Goal: Transaction & Acquisition: Purchase product/service

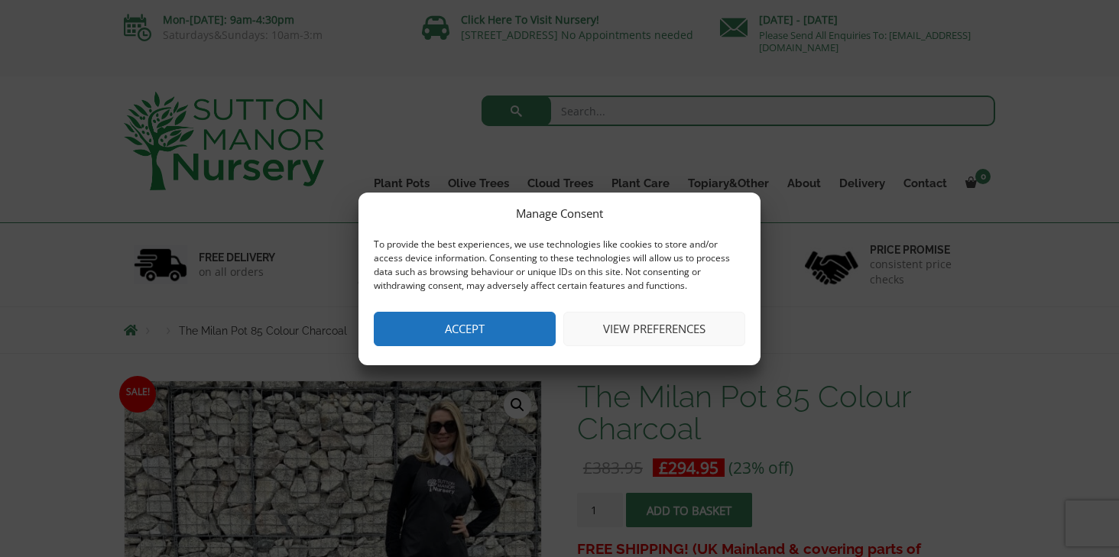
click at [482, 332] on button "Accept" at bounding box center [465, 329] width 182 height 34
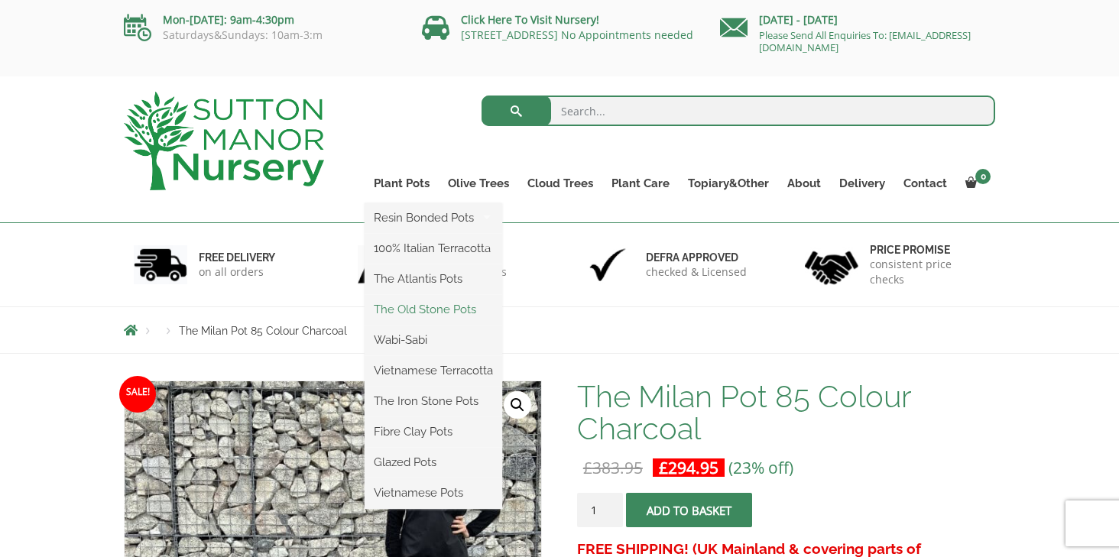
click at [406, 310] on link "The Old Stone Pots" at bounding box center [434, 309] width 138 height 23
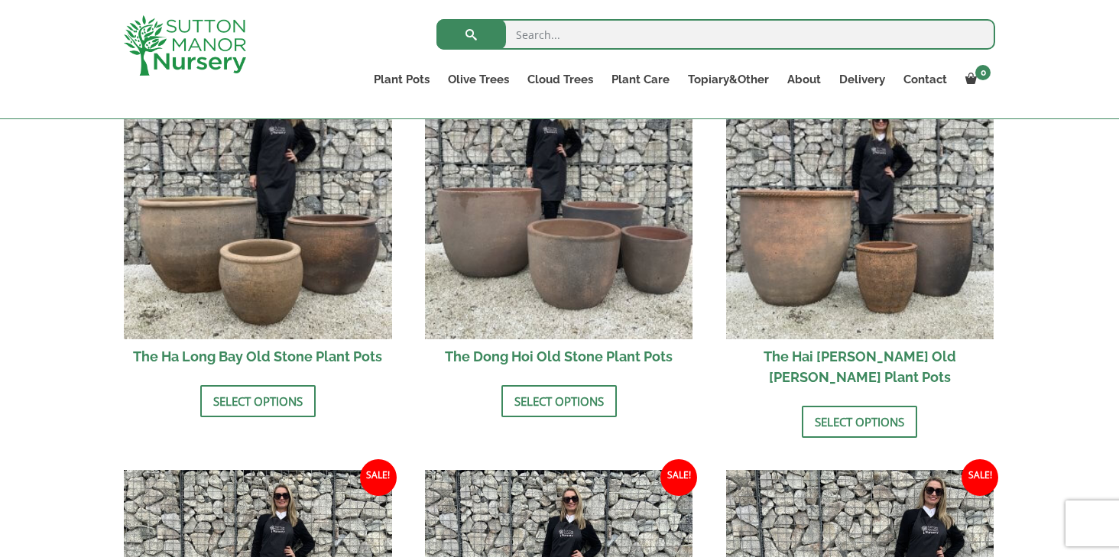
scroll to position [587, 0]
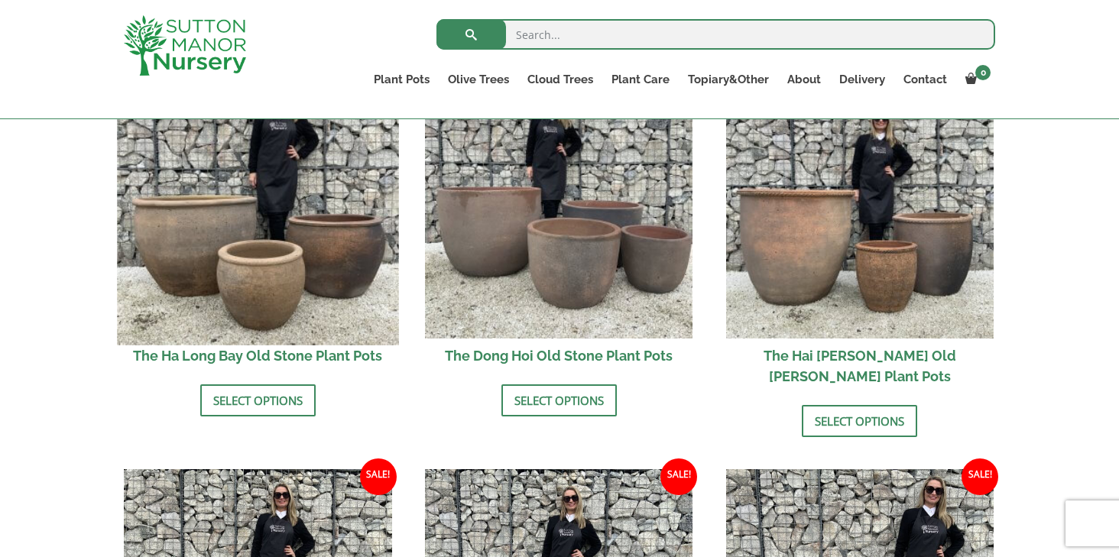
click at [348, 261] on img at bounding box center [257, 203] width 281 height 281
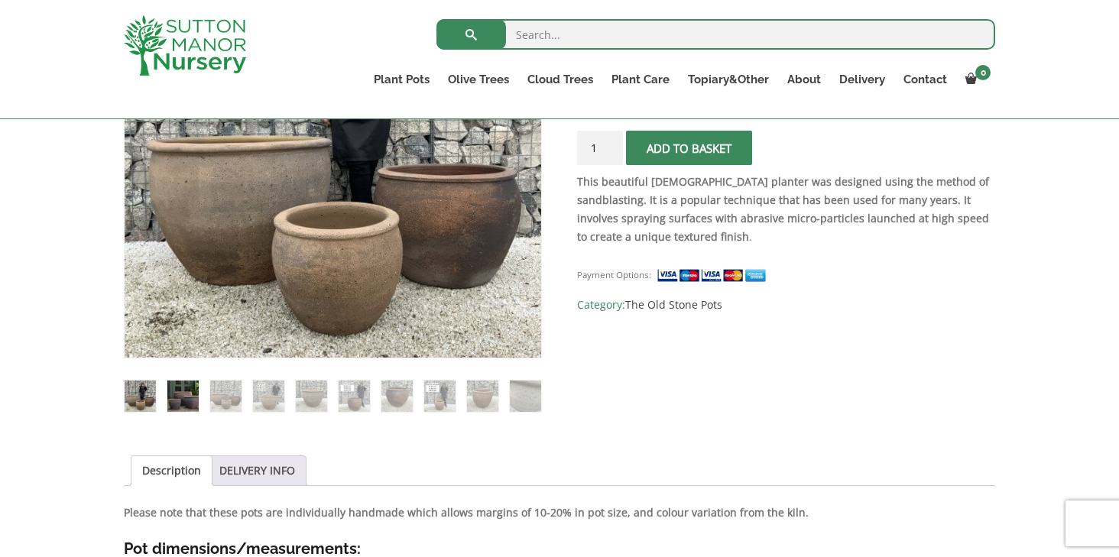
scroll to position [409, 0]
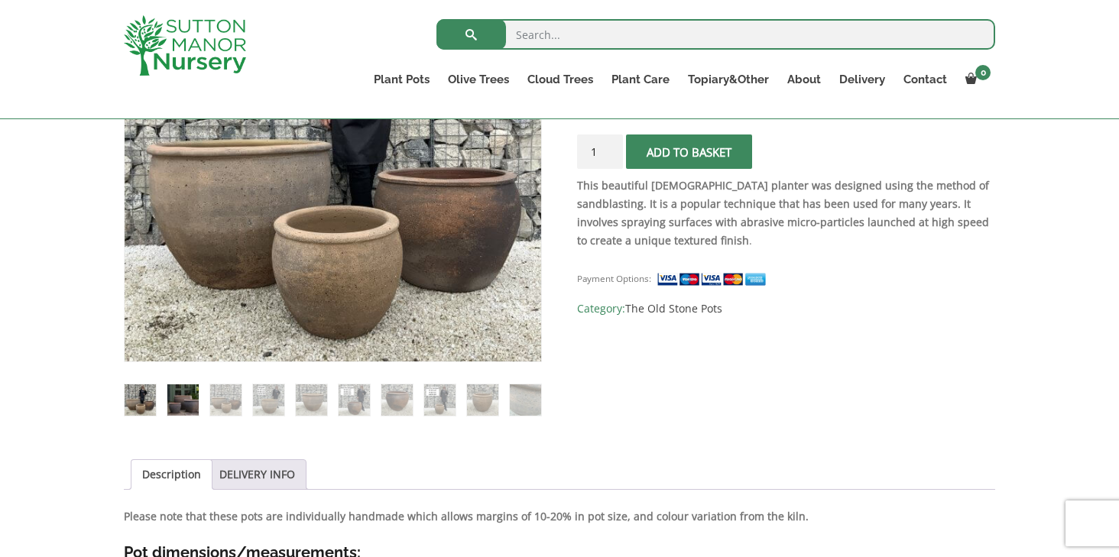
click at [189, 402] on img at bounding box center [182, 400] width 31 height 31
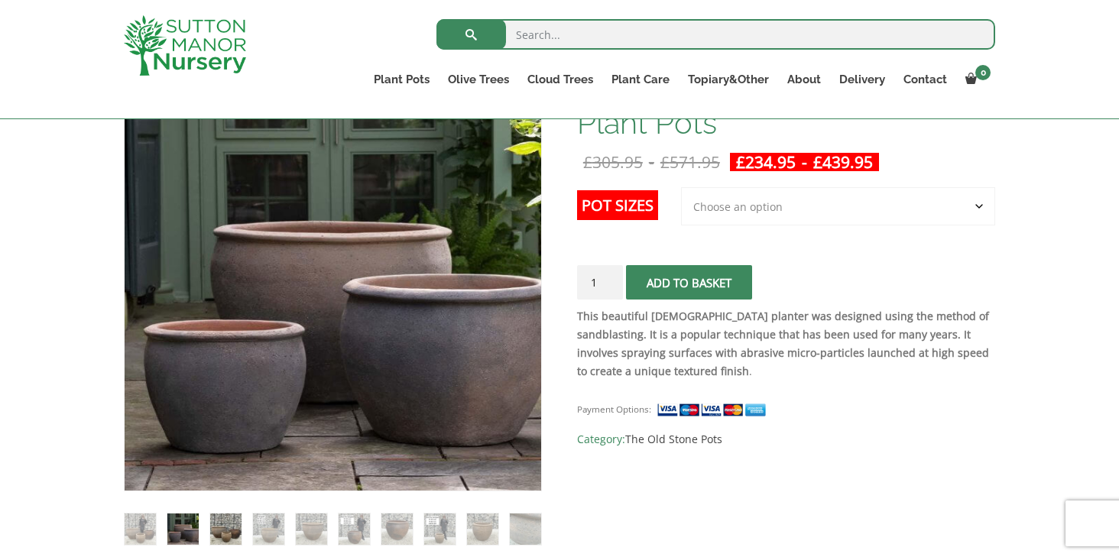
scroll to position [282, 0]
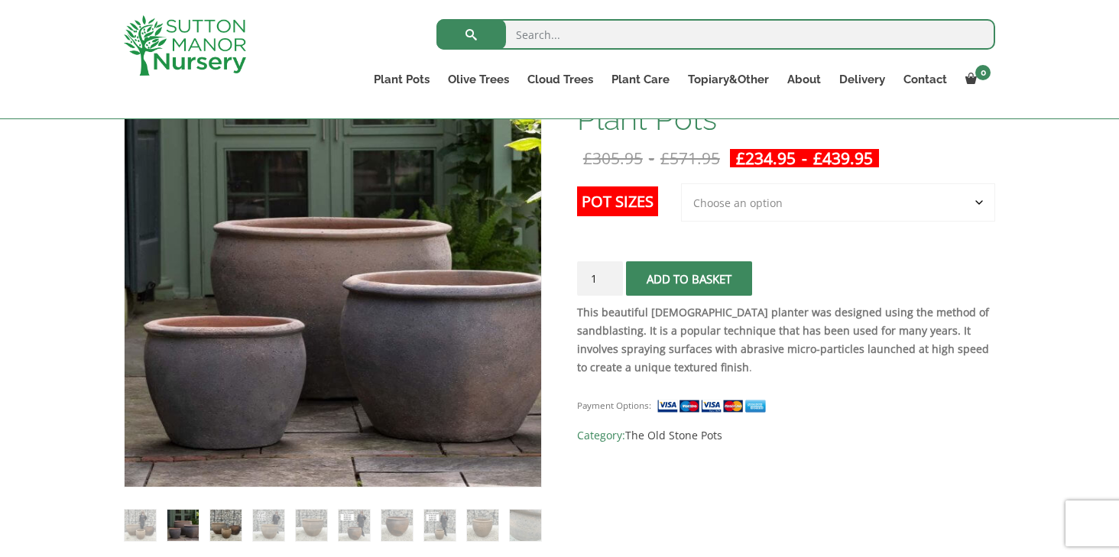
click at [231, 518] on img at bounding box center [225, 525] width 31 height 31
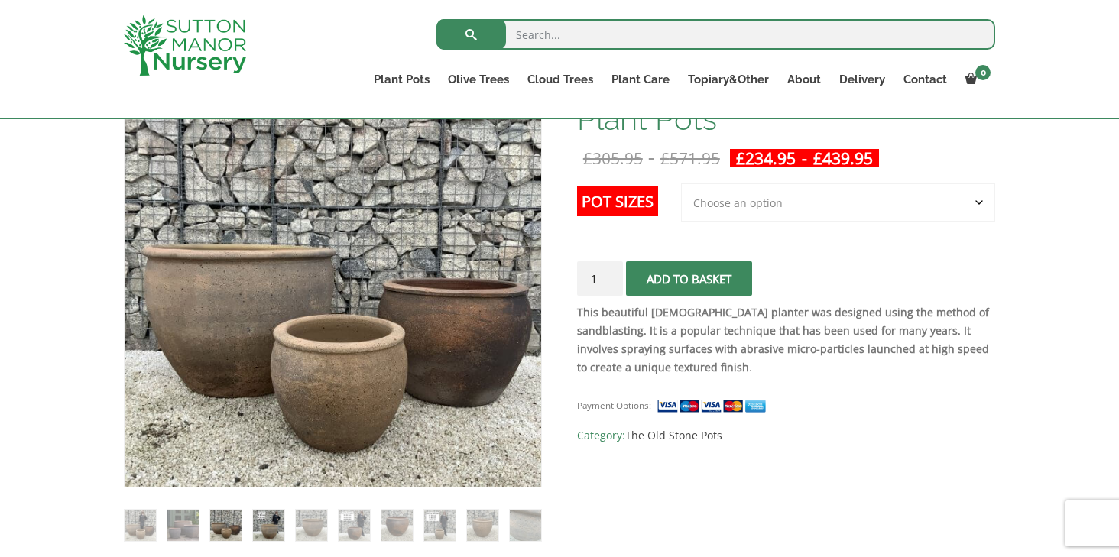
click at [271, 523] on img at bounding box center [268, 525] width 31 height 31
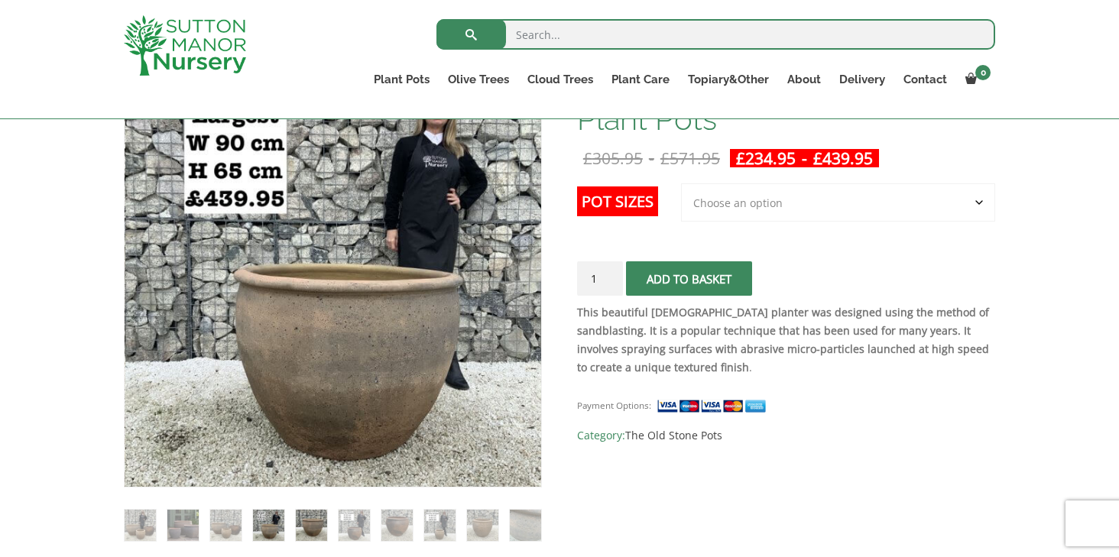
click at [310, 524] on img at bounding box center [311, 525] width 31 height 31
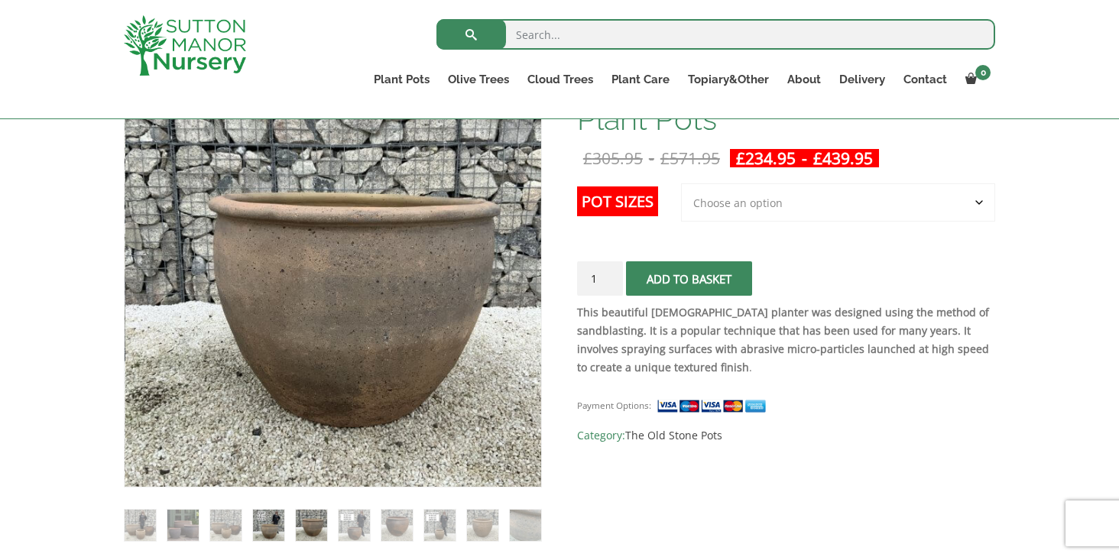
click at [268, 521] on img at bounding box center [268, 525] width 31 height 31
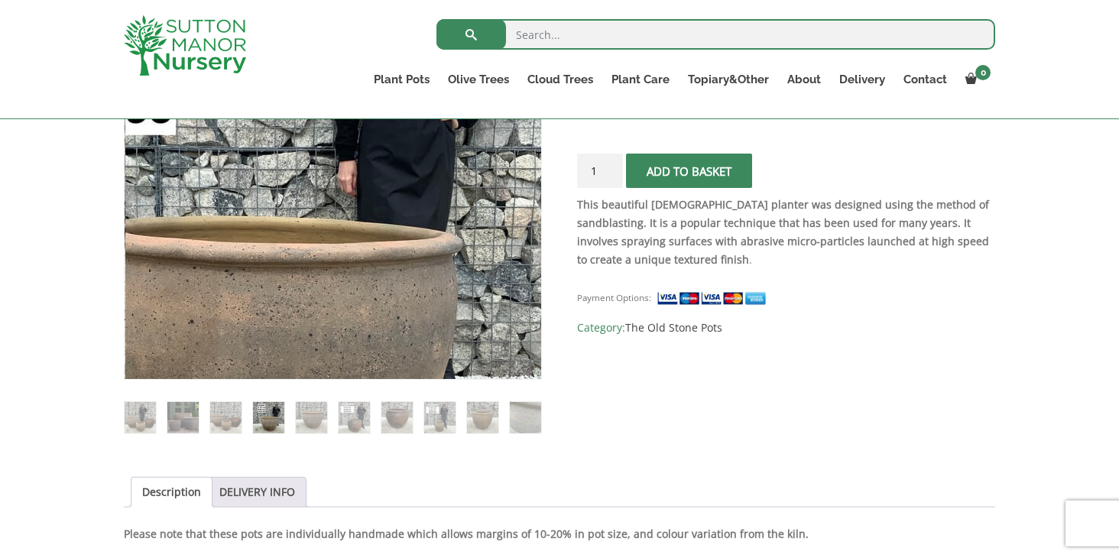
scroll to position [410, 0]
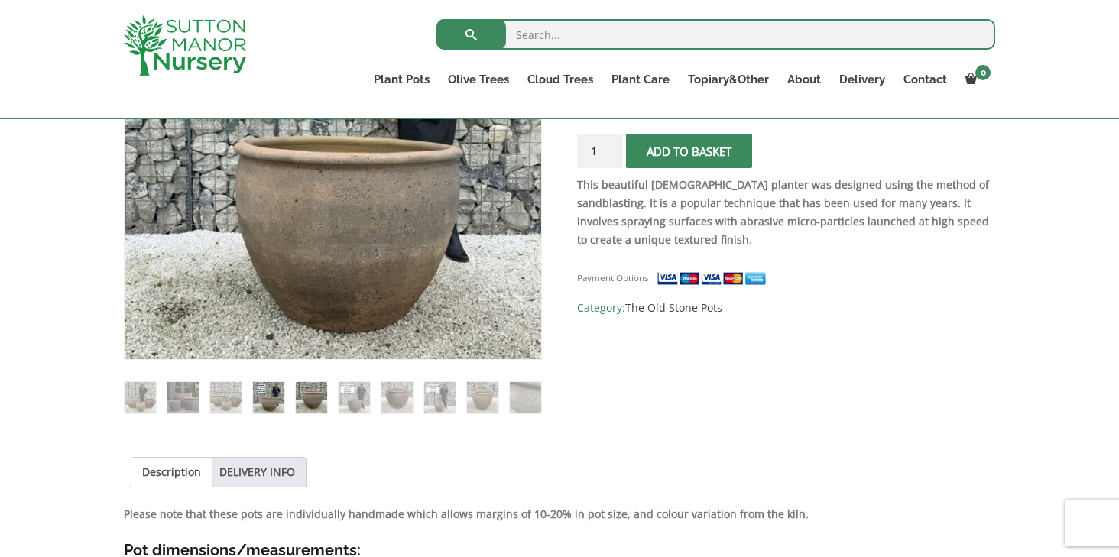
click at [324, 404] on img at bounding box center [311, 397] width 31 height 31
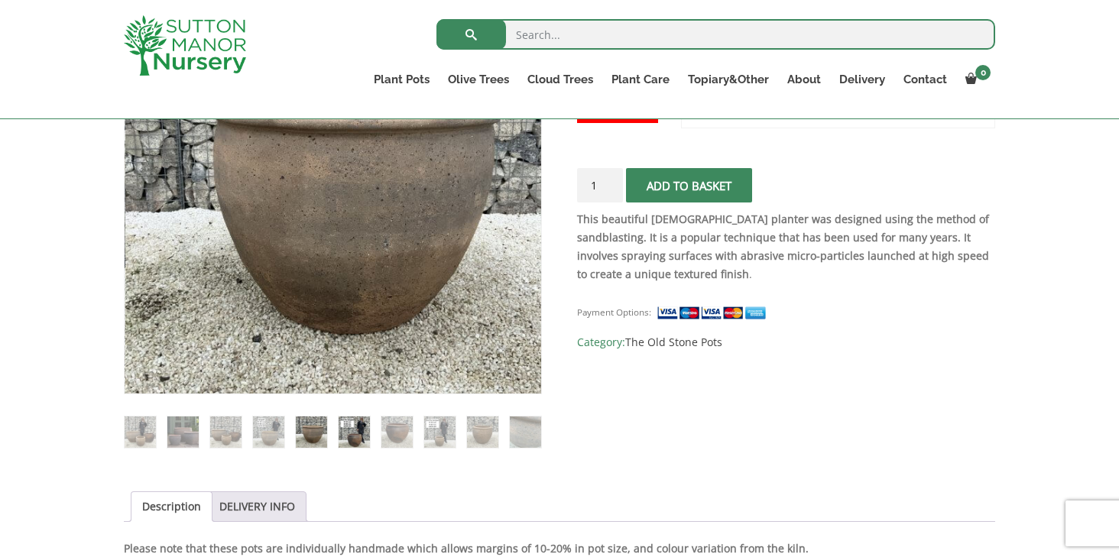
scroll to position [411, 0]
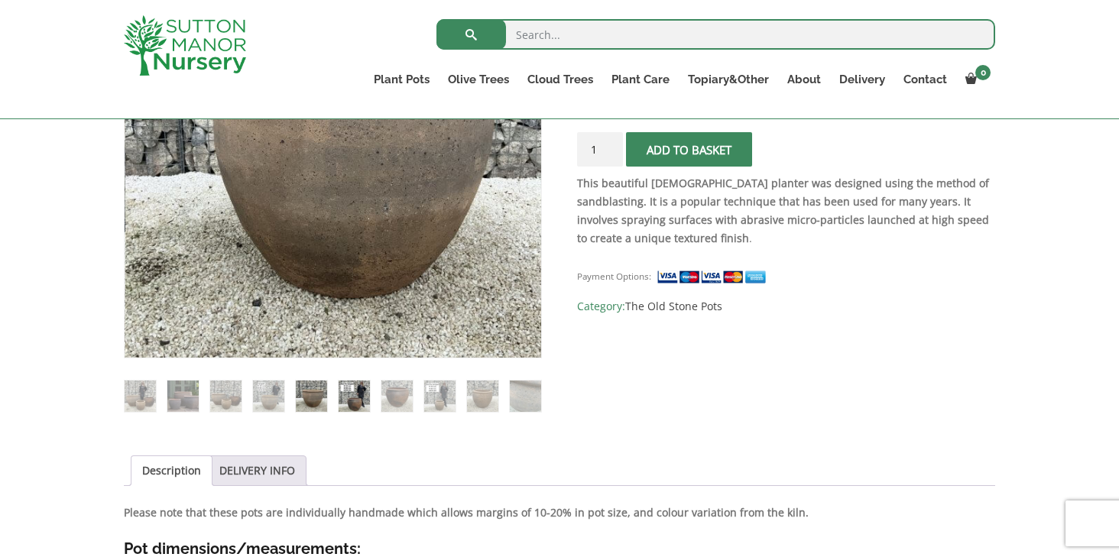
click at [356, 400] on img at bounding box center [354, 396] width 31 height 31
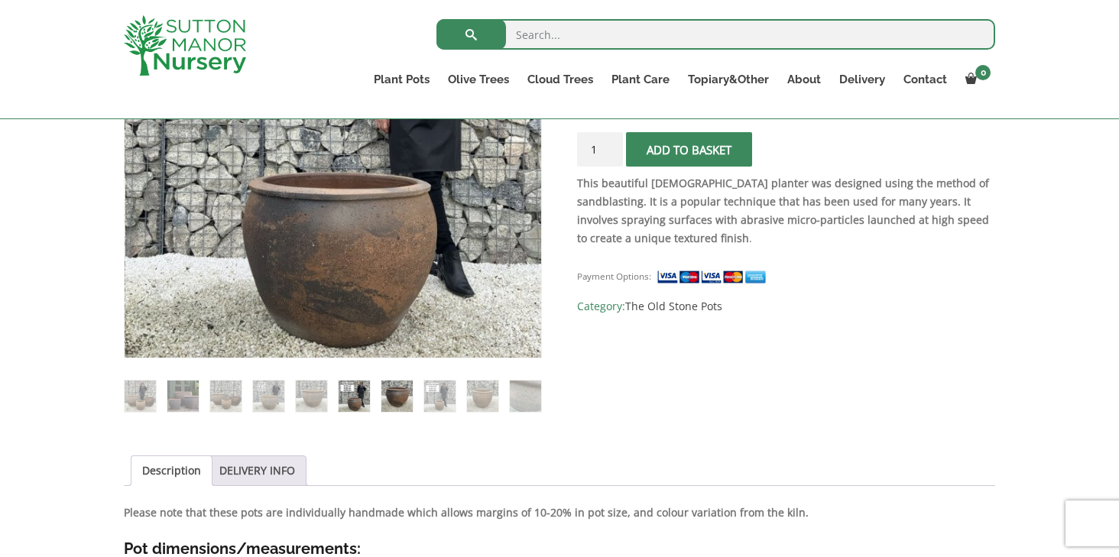
click at [395, 401] on img at bounding box center [397, 396] width 31 height 31
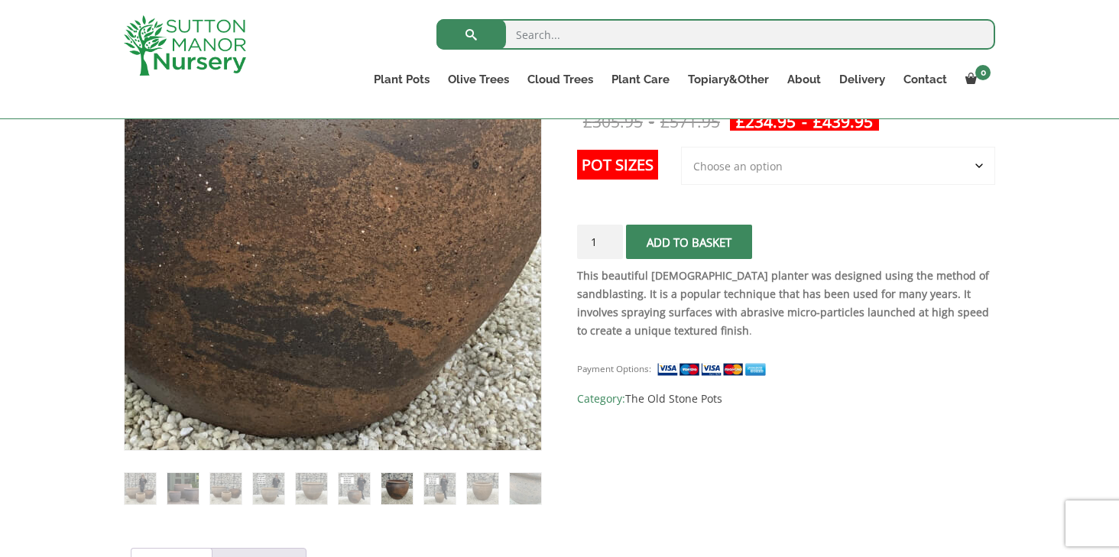
scroll to position [361, 0]
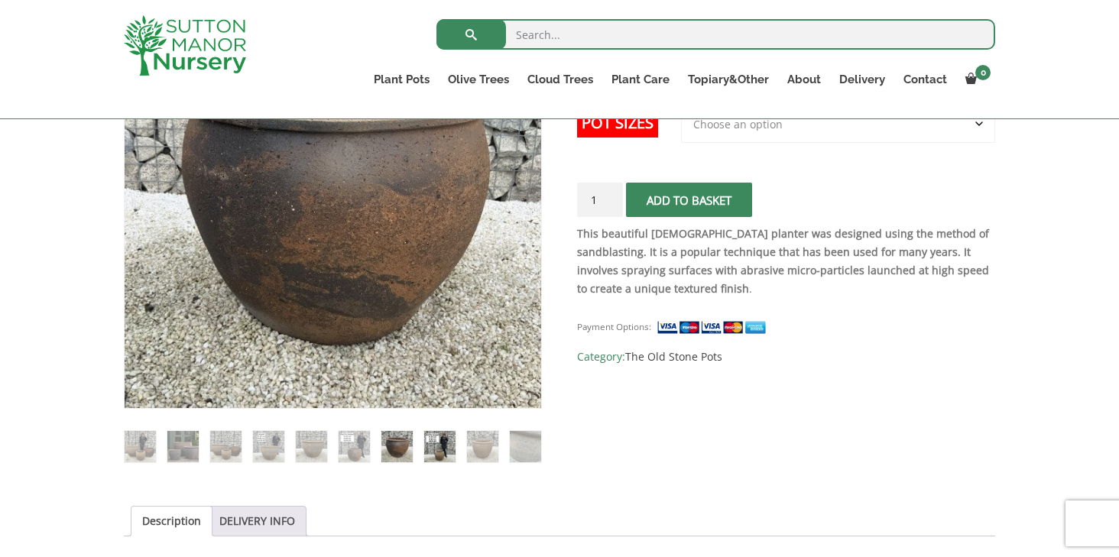
click at [437, 444] on img at bounding box center [439, 446] width 31 height 31
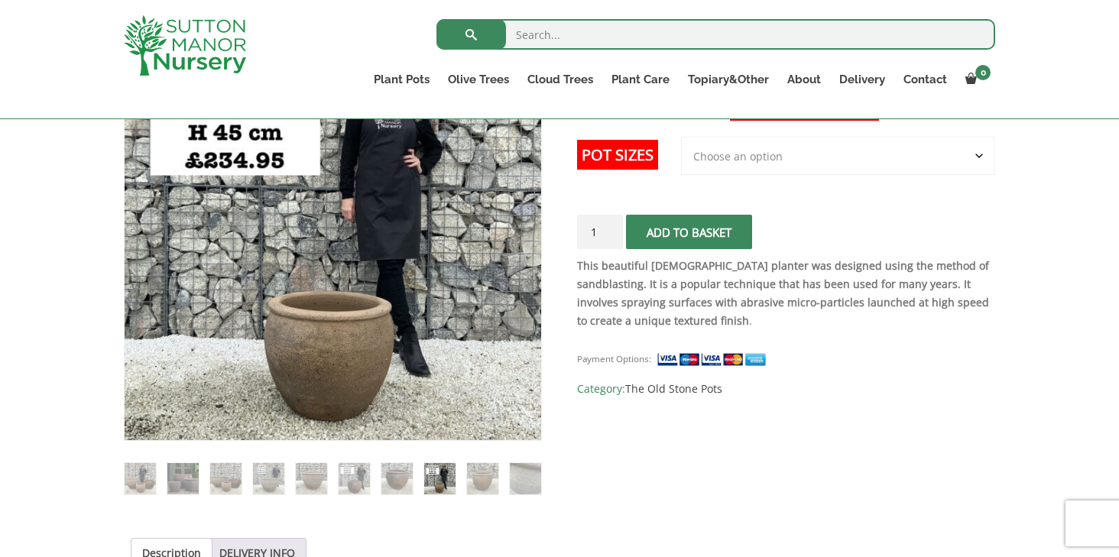
scroll to position [278, 0]
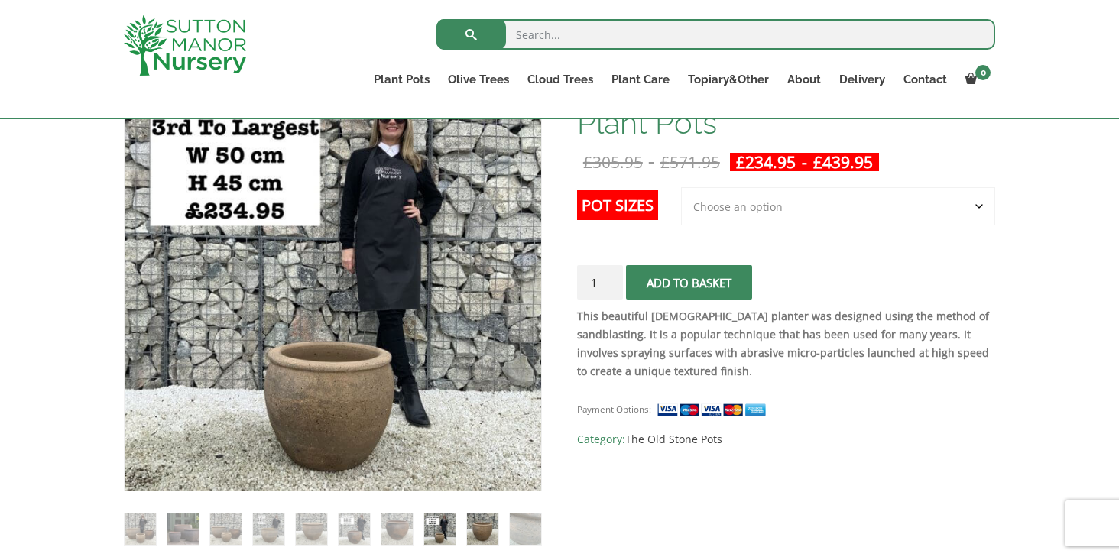
click at [489, 533] on img at bounding box center [482, 529] width 31 height 31
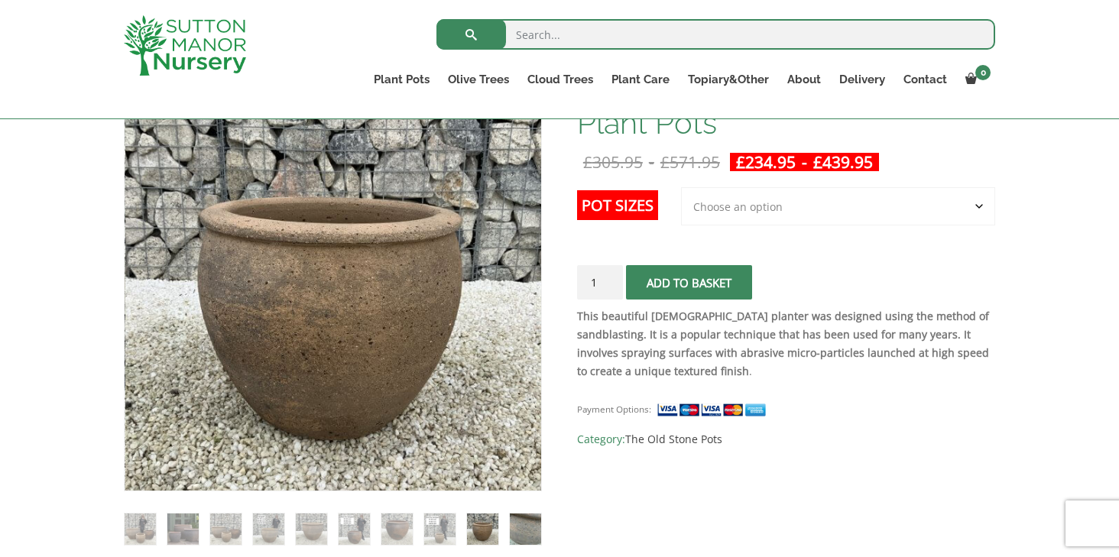
click at [527, 523] on img at bounding box center [525, 529] width 31 height 31
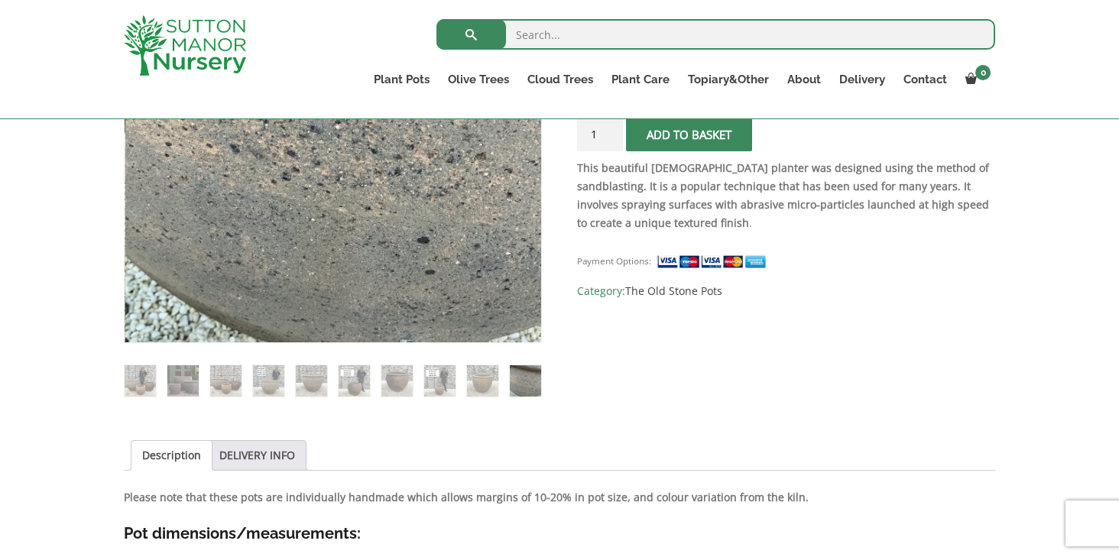
scroll to position [444, 0]
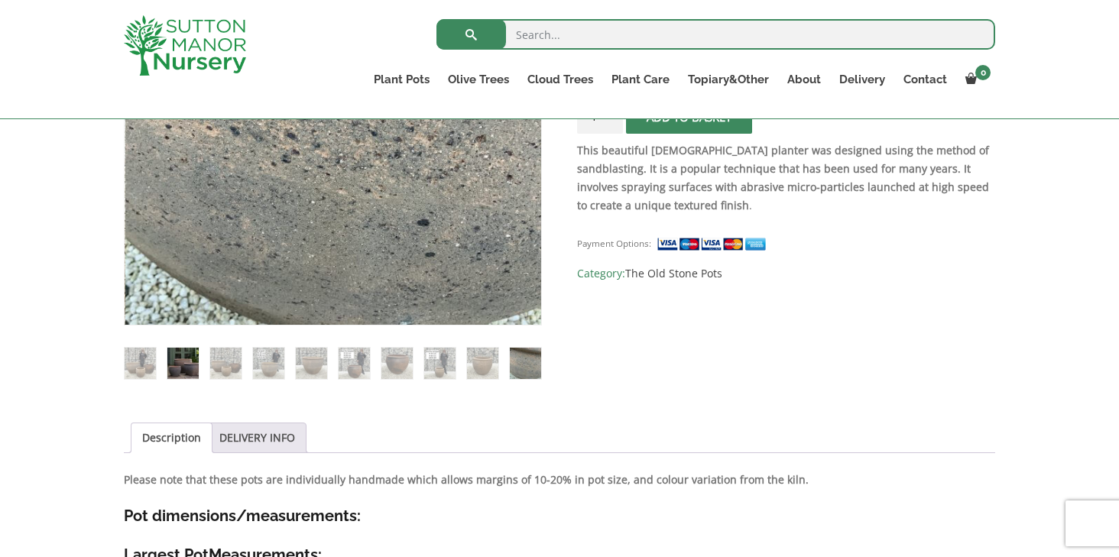
click at [180, 365] on img at bounding box center [182, 363] width 31 height 31
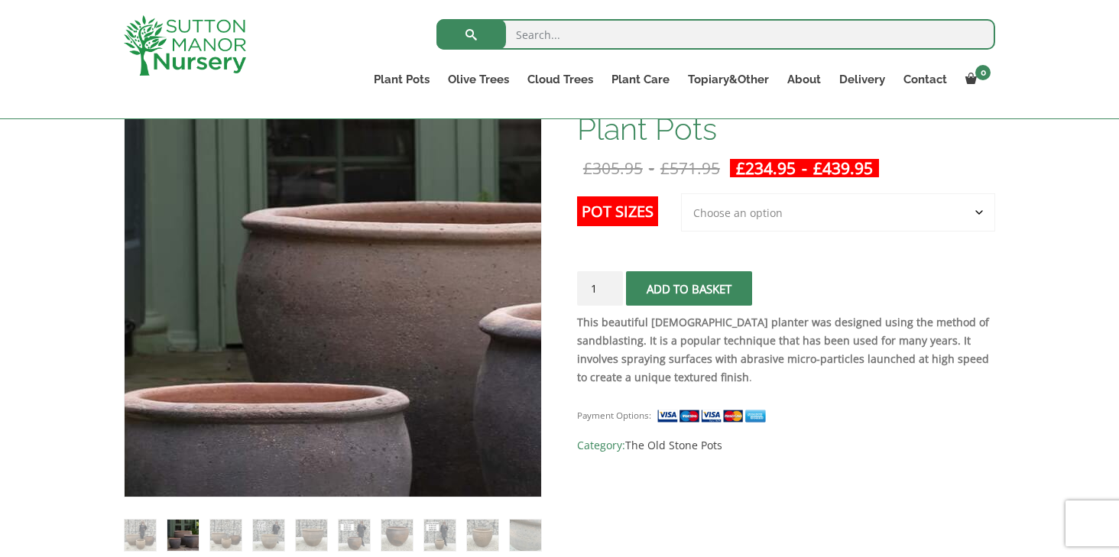
scroll to position [273, 0]
